Goal: Book appointment/travel/reservation

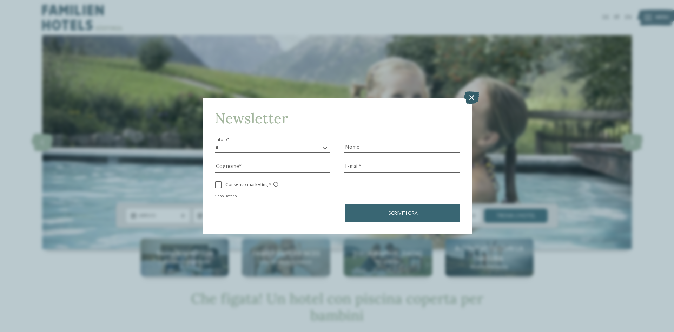
click at [469, 98] on icon at bounding box center [471, 97] width 15 height 12
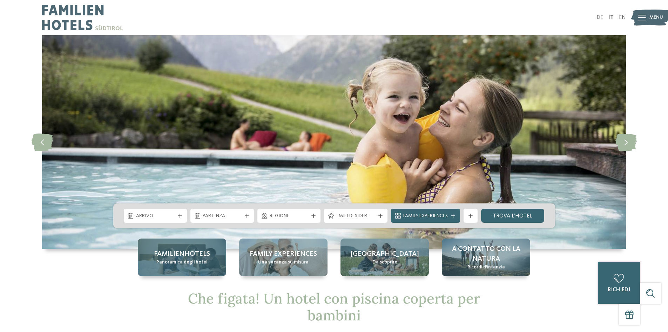
click at [198, 262] on span "Panoramica degli hotel" at bounding box center [181, 262] width 51 height 7
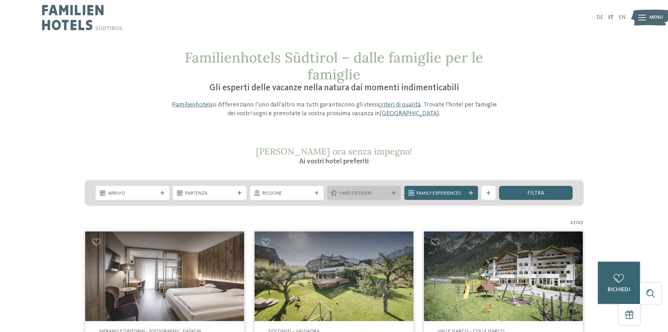
click at [393, 193] on icon at bounding box center [394, 192] width 4 height 4
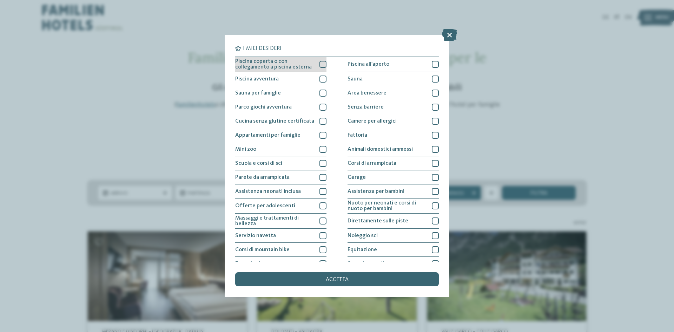
click at [322, 65] on div at bounding box center [322, 64] width 7 height 7
click at [432, 80] on div at bounding box center [435, 78] width 7 height 7
click at [432, 93] on div at bounding box center [435, 92] width 7 height 7
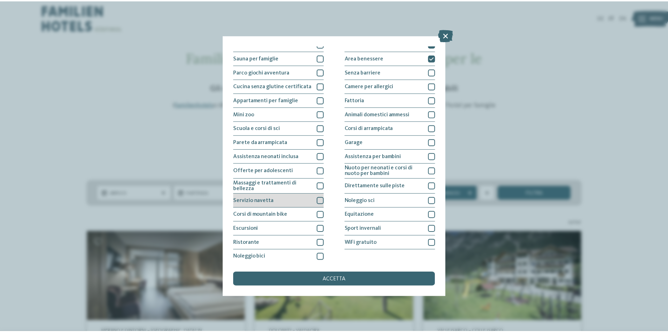
scroll to position [37, 0]
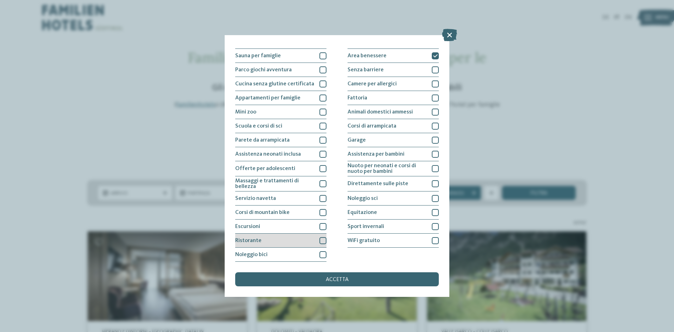
click at [321, 241] on div at bounding box center [322, 240] width 7 height 7
click at [432, 240] on div at bounding box center [435, 240] width 7 height 7
click at [344, 275] on div "accetta" at bounding box center [336, 279] width 203 height 14
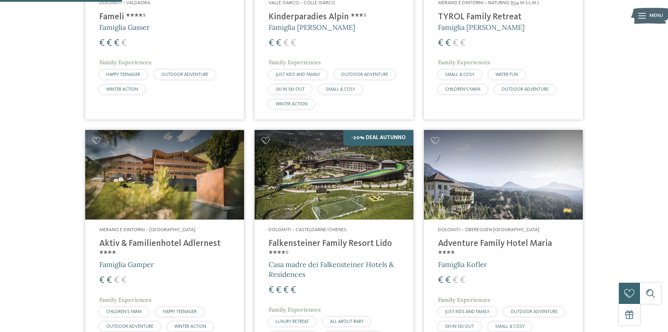
scroll to position [125, 0]
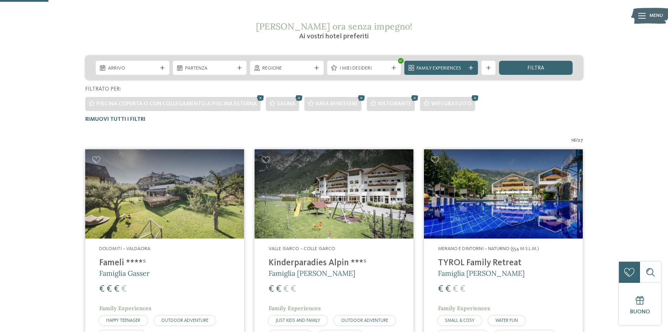
click at [489, 259] on h4 "TYROL Family Retreat" at bounding box center [503, 263] width 131 height 11
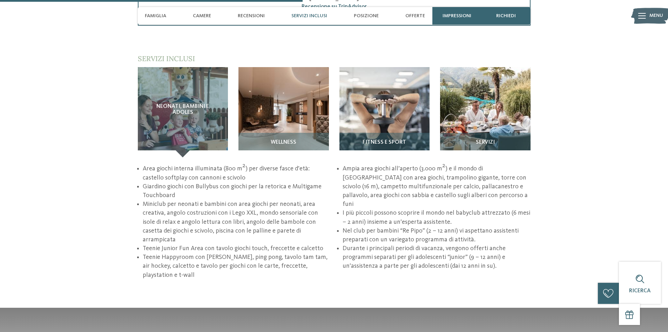
scroll to position [982, 0]
